Goal: Task Accomplishment & Management: Use online tool/utility

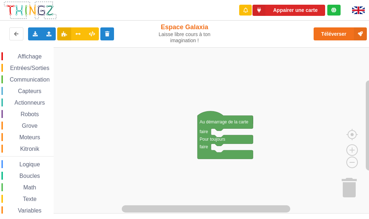
click at [41, 76] on div "Communication" at bounding box center [27, 79] width 52 height 8
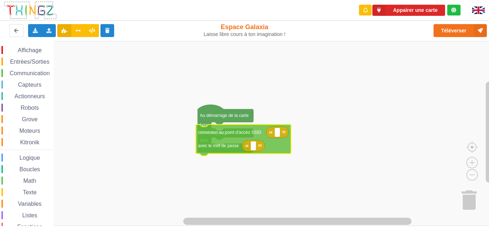
click at [219, 138] on div "Affichage Entrées/Sorties Communication Capteurs Actionneurs Robots Grove Moteu…" at bounding box center [247, 133] width 494 height 185
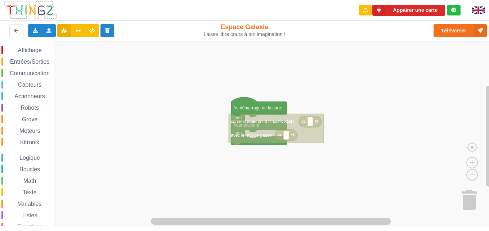
click at [111, 108] on div "Affichage Entrées/Sorties Communication Capteurs Actionneurs Robots Grove Moteu…" at bounding box center [247, 133] width 494 height 185
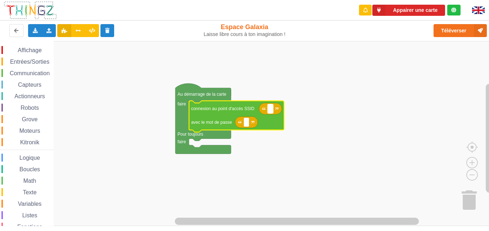
click at [268, 109] on rect "Espace de travail de Blocky" at bounding box center [270, 108] width 5 height 9
type input "thecnoa5"
click at [247, 120] on rect "Espace de travail de Blocky" at bounding box center [246, 122] width 5 height 9
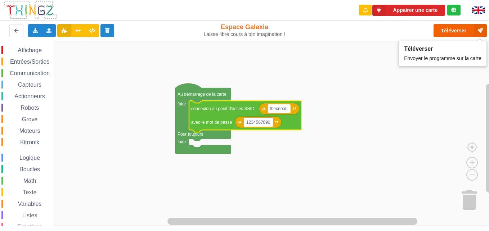
type input "1234567890"
click at [369, 31] on button "Téléverser" at bounding box center [460, 30] width 53 height 13
